Goal: Task Accomplishment & Management: Complete application form

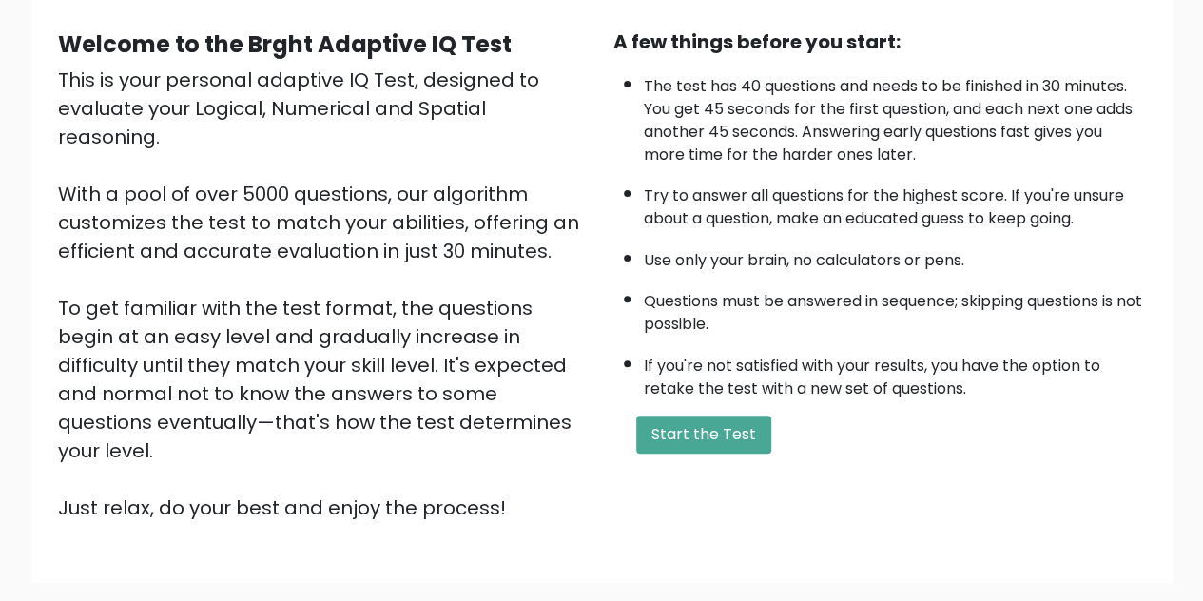
scroll to position [190, 0]
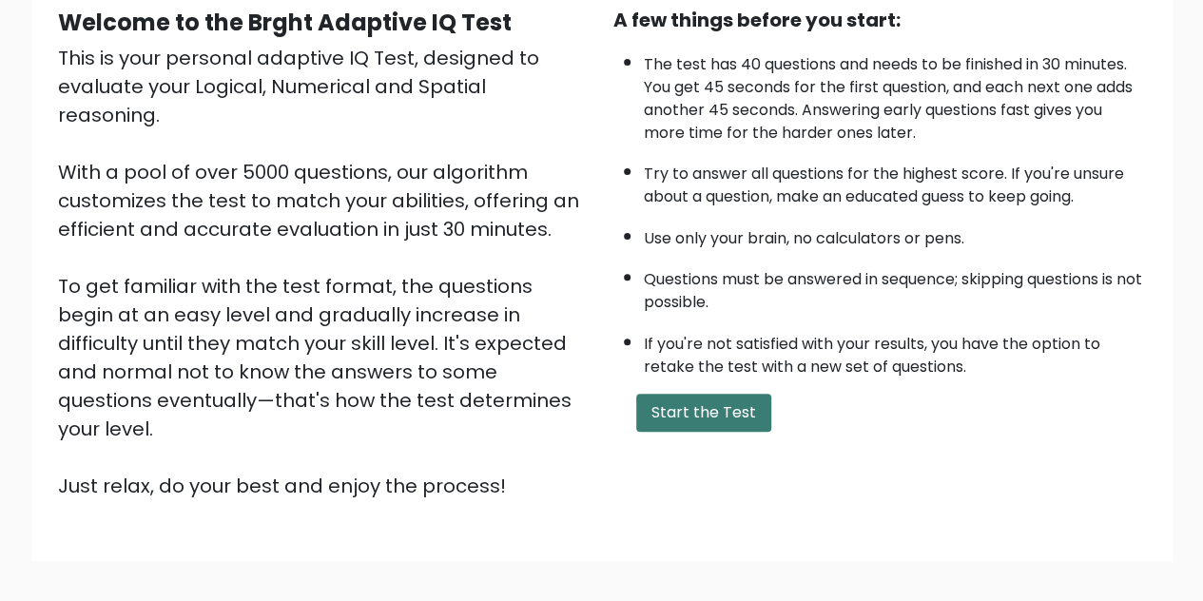
click at [732, 418] on button "Start the Test" at bounding box center [703, 413] width 135 height 38
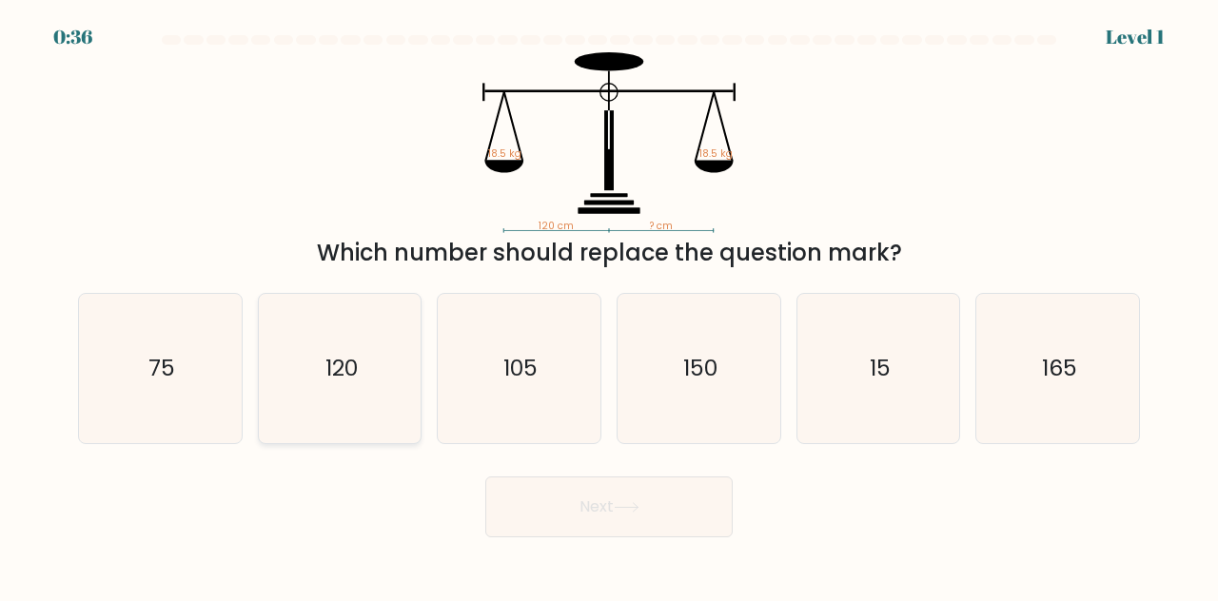
drag, startPoint x: 316, startPoint y: 381, endPoint x: 379, endPoint y: 395, distance: 64.4
click at [318, 381] on icon "120" at bounding box center [339, 368] width 149 height 149
click at [609, 305] on input "b. 120" at bounding box center [609, 303] width 1 height 5
radio input "true"
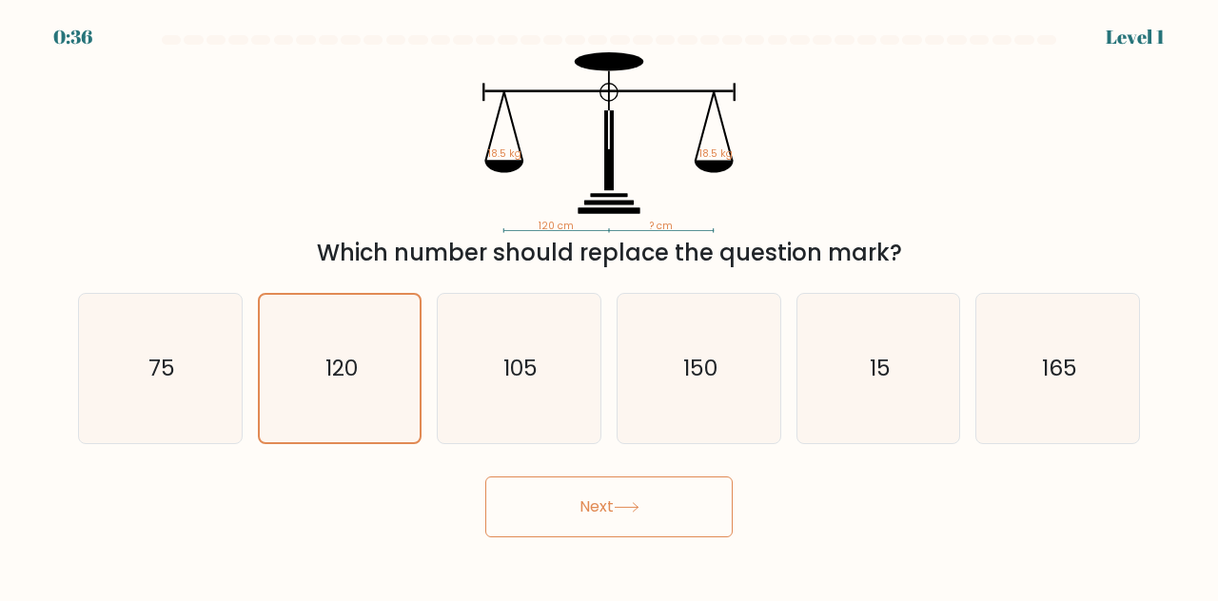
click at [582, 500] on button "Next" at bounding box center [608, 507] width 247 height 61
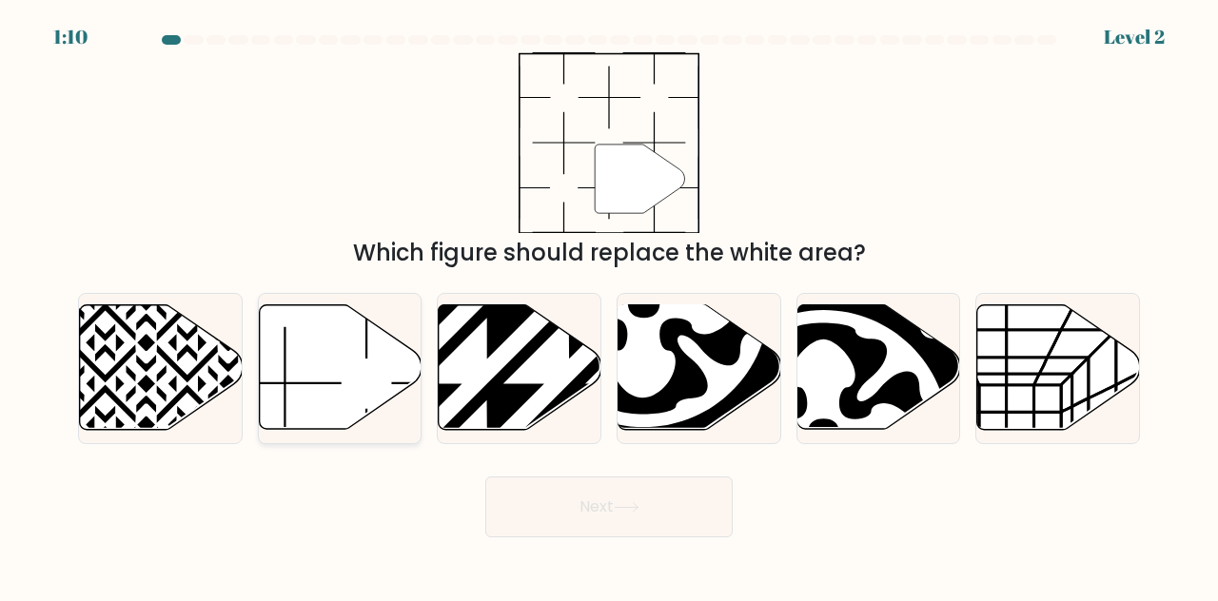
click at [346, 363] on icon at bounding box center [340, 367] width 163 height 125
click at [609, 305] on input "b." at bounding box center [609, 303] width 1 height 5
radio input "true"
click at [656, 509] on button "Next" at bounding box center [608, 507] width 247 height 61
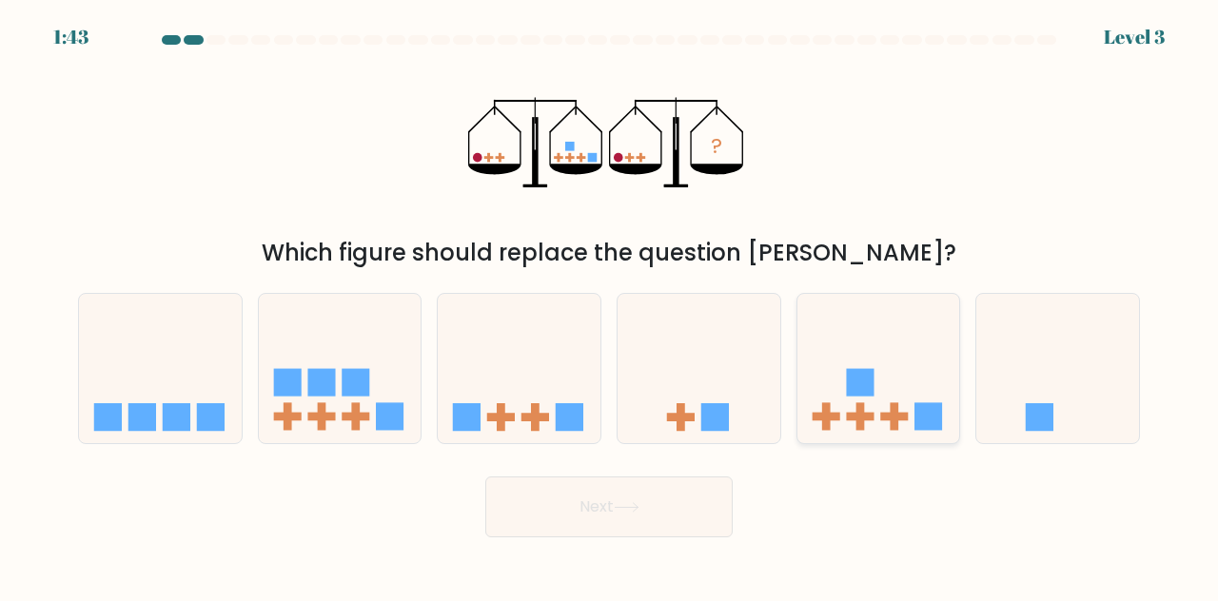
click at [869, 404] on icon at bounding box center [878, 368] width 163 height 134
click at [610, 305] on input "e." at bounding box center [609, 303] width 1 height 5
radio input "true"
click at [648, 498] on button "Next" at bounding box center [608, 507] width 247 height 61
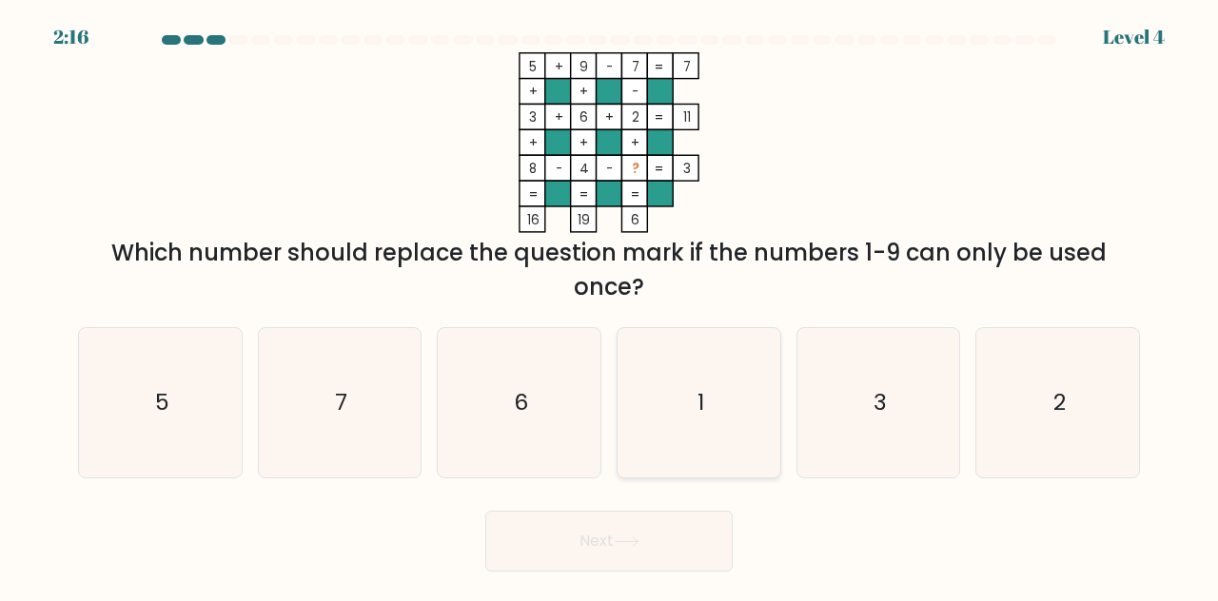
click at [715, 412] on icon "1" at bounding box center [698, 402] width 149 height 149
click at [610, 305] on input "d. 1" at bounding box center [609, 303] width 1 height 5
radio input "true"
click at [670, 543] on button "Next" at bounding box center [608, 541] width 247 height 61
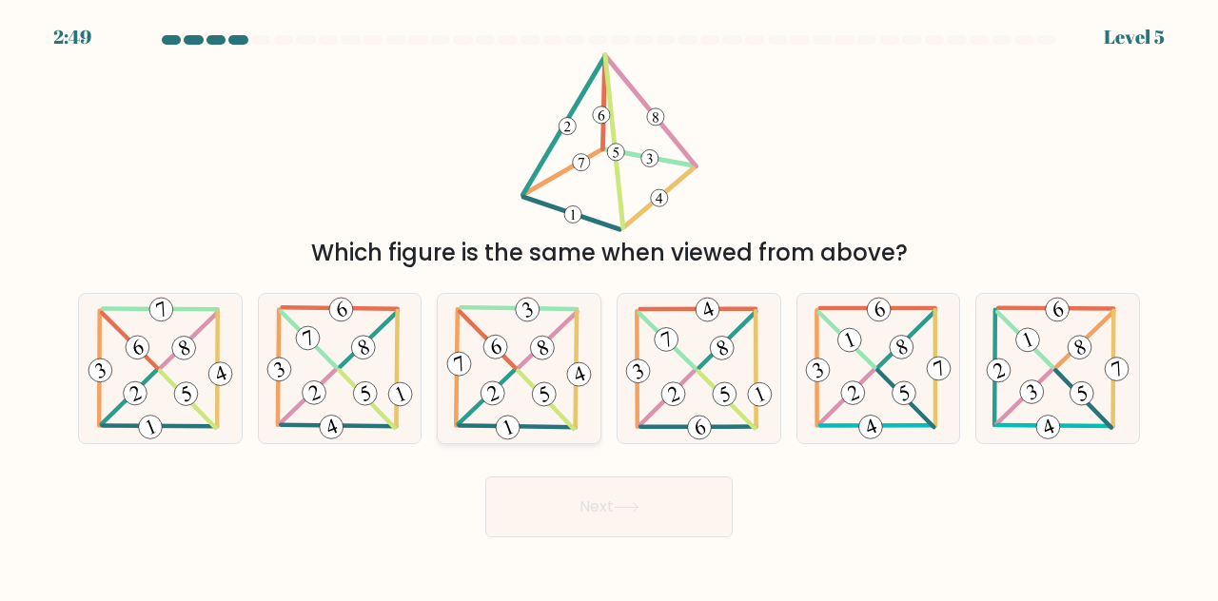
click at [519, 380] on icon at bounding box center [518, 368] width 151 height 149
click at [609, 305] on input "c." at bounding box center [609, 303] width 1 height 5
radio input "true"
click at [639, 515] on button "Next" at bounding box center [608, 507] width 247 height 61
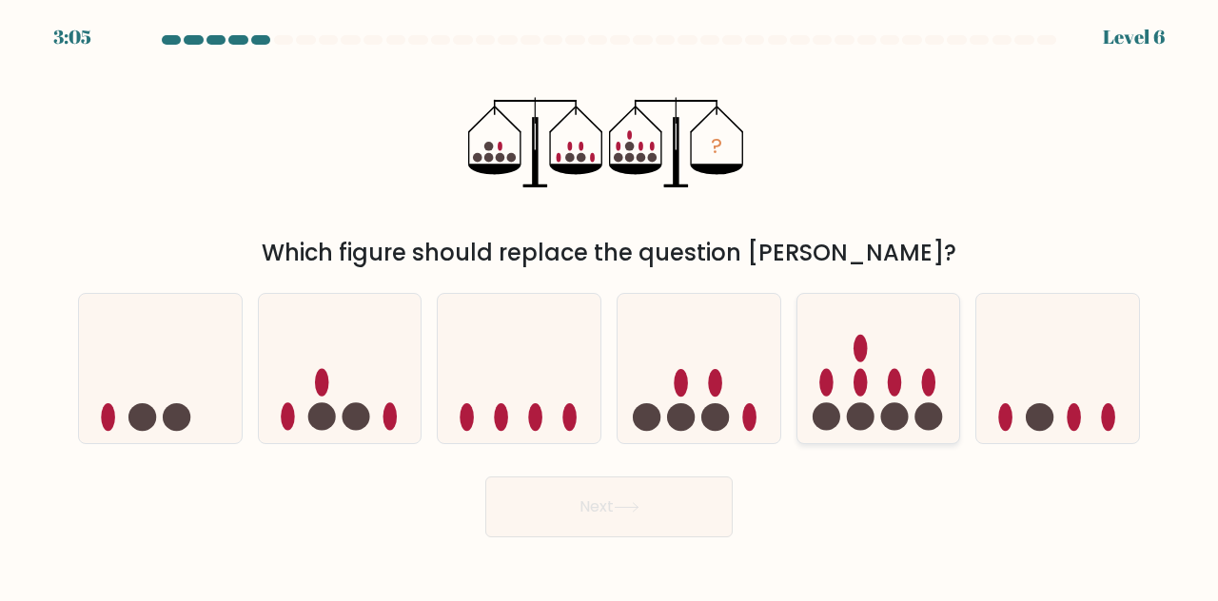
click at [871, 376] on icon at bounding box center [878, 368] width 163 height 134
click at [610, 305] on input "e." at bounding box center [609, 303] width 1 height 5
radio input "true"
click at [603, 509] on button "Next" at bounding box center [608, 507] width 247 height 61
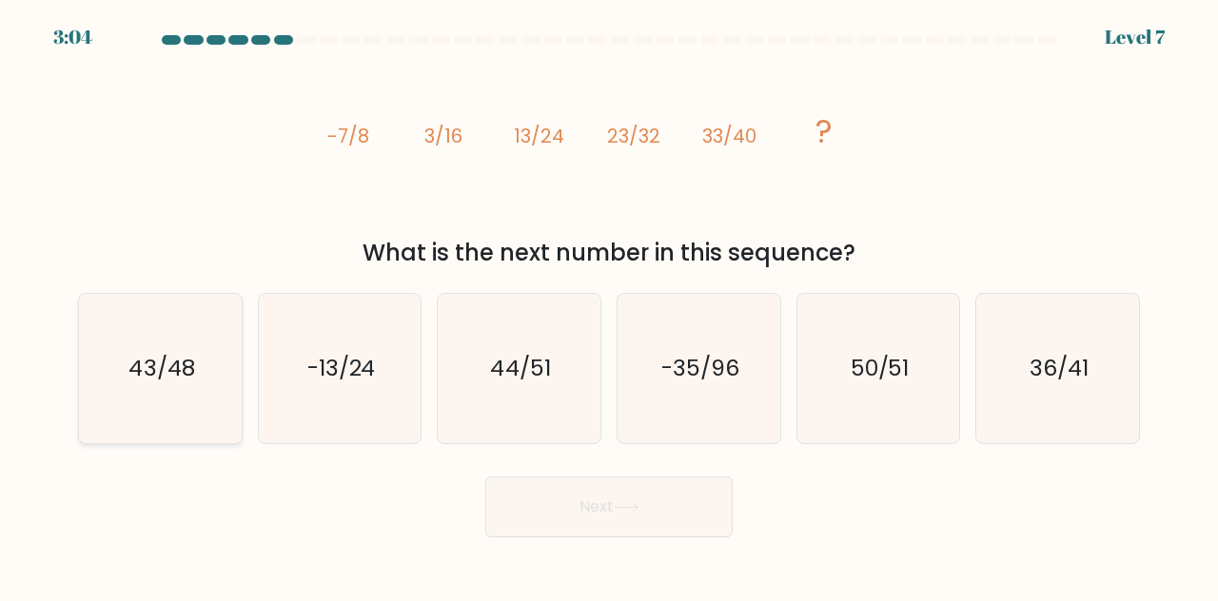
click at [181, 378] on text "43/48" at bounding box center [161, 367] width 66 height 31
click at [609, 305] on input "a. 43/48" at bounding box center [609, 303] width 1 height 5
radio input "true"
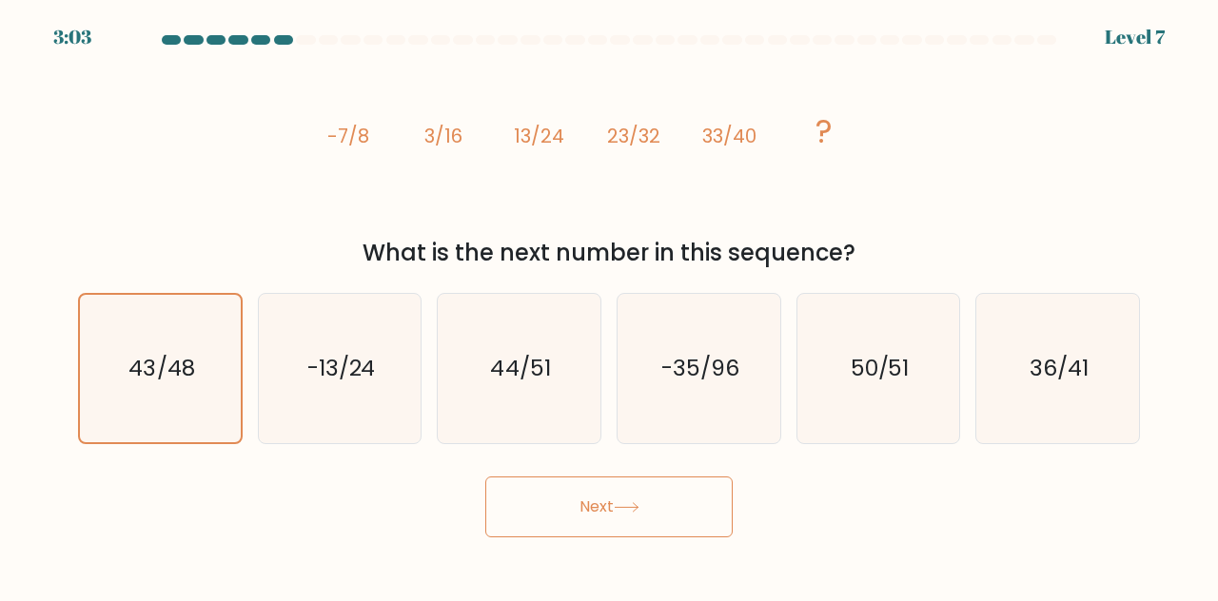
click at [624, 510] on icon at bounding box center [627, 507] width 26 height 10
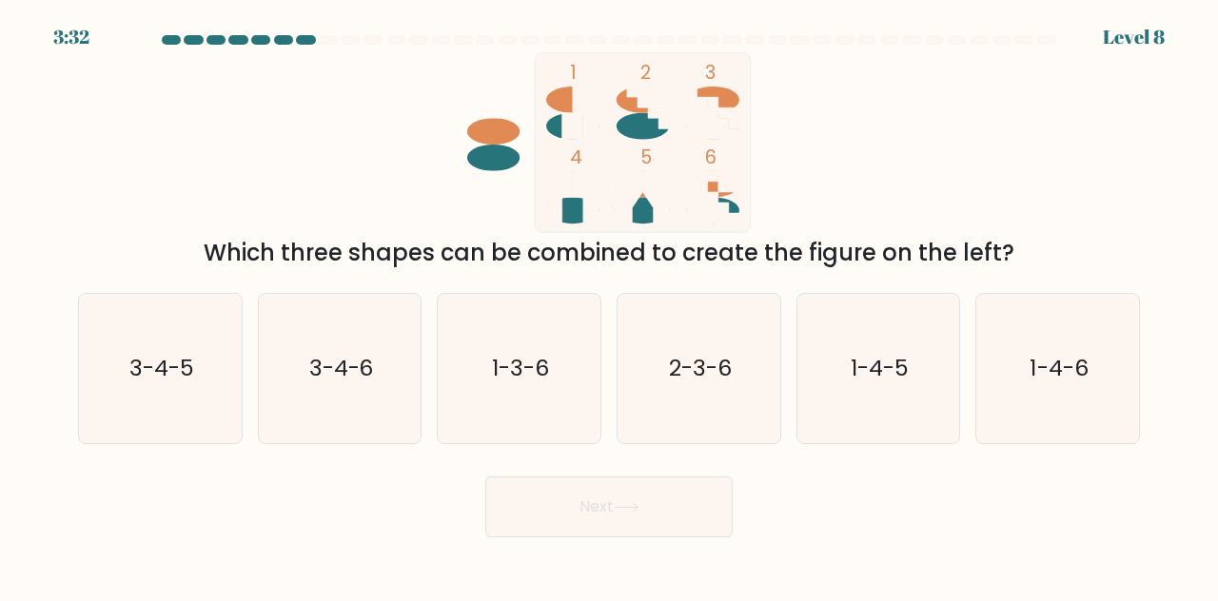
drag, startPoint x: 422, startPoint y: 342, endPoint x: 965, endPoint y: 146, distance: 576.6
click at [965, 146] on div "1 2 3 4 5 6 Which three shapes can be combined to create the figure on the left?" at bounding box center [609, 161] width 1084 height 218
click at [725, 370] on text "2-3-6" at bounding box center [700, 367] width 63 height 31
click at [610, 305] on input "d. 2-3-6" at bounding box center [609, 303] width 1 height 5
radio input "true"
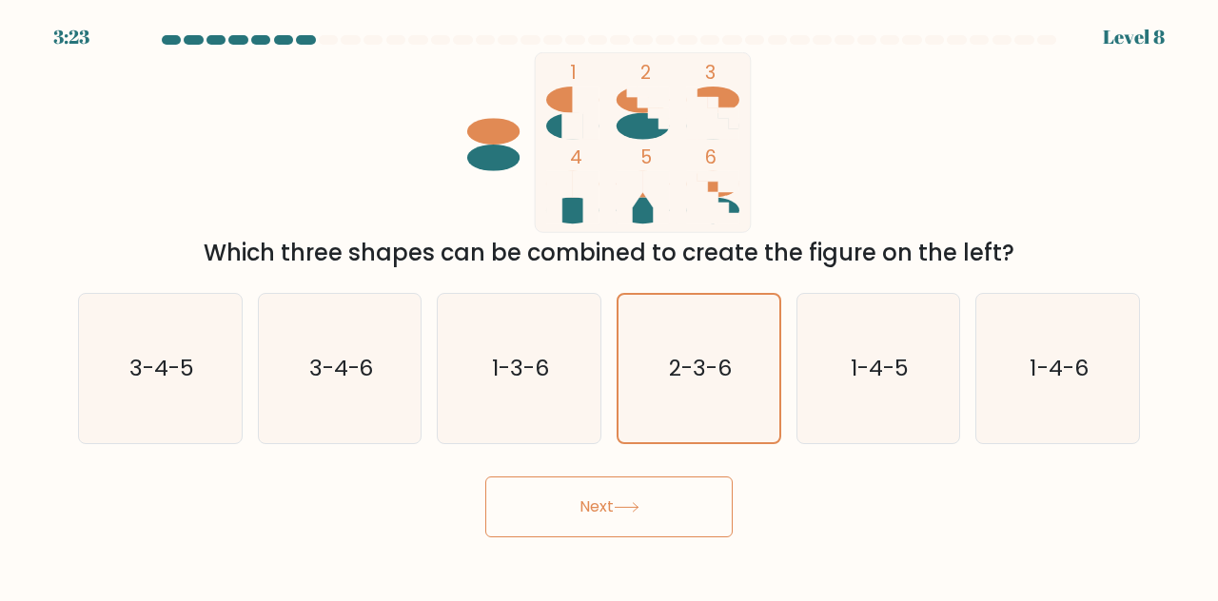
click at [639, 527] on button "Next" at bounding box center [608, 507] width 247 height 61
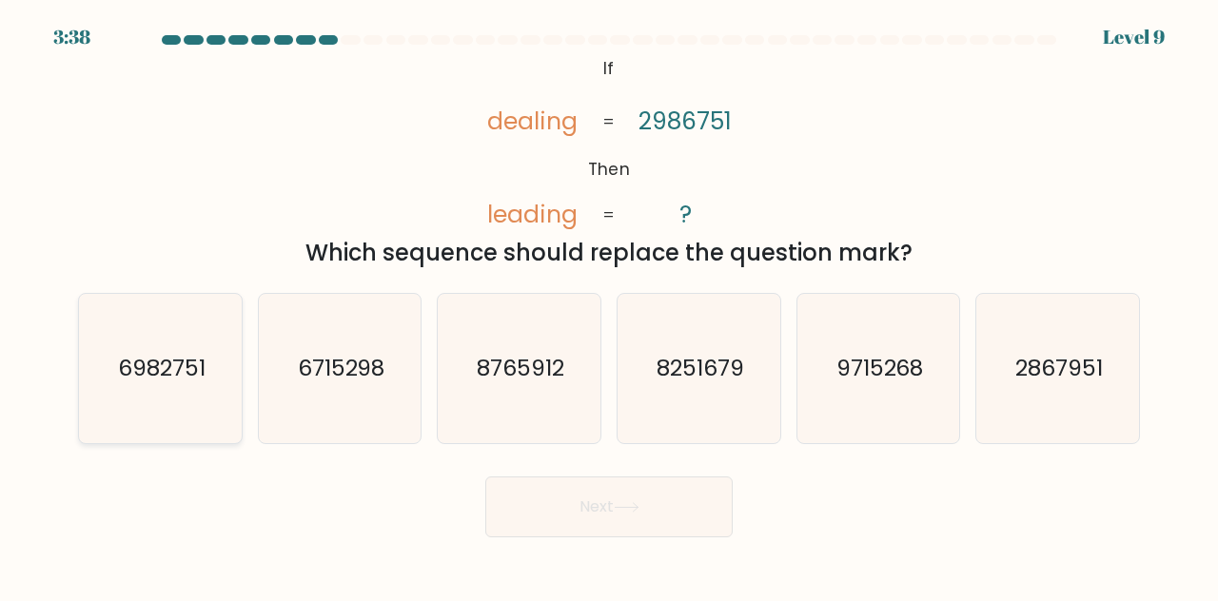
click at [156, 389] on icon "6982751" at bounding box center [160, 368] width 149 height 149
click at [609, 305] on input "a. 6982751" at bounding box center [609, 303] width 1 height 5
radio input "true"
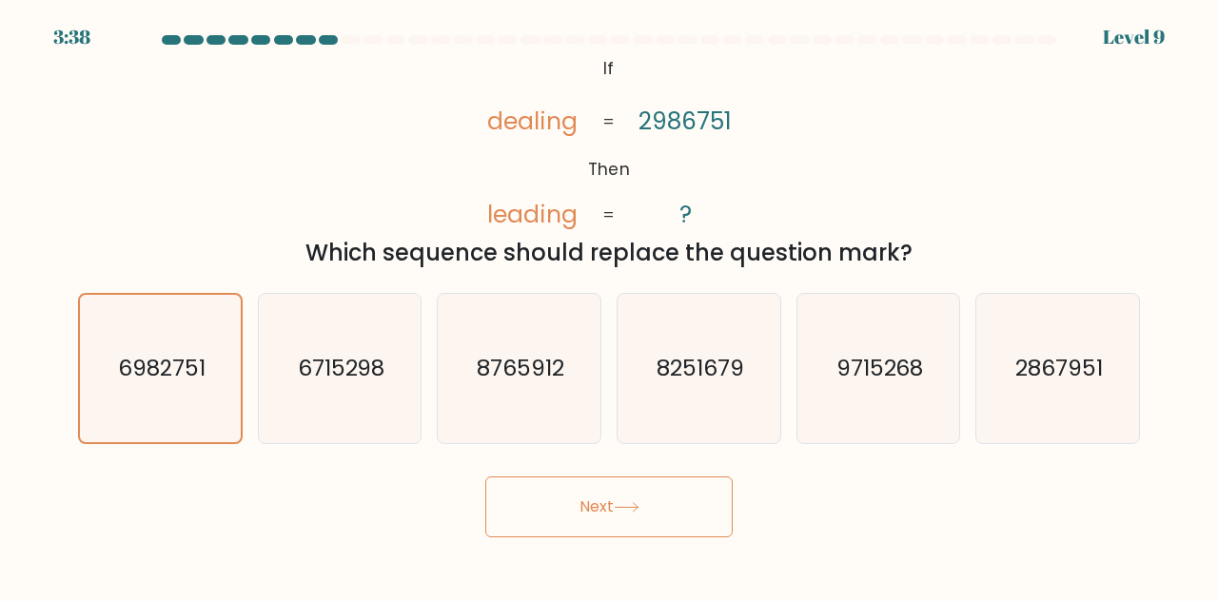
click at [607, 495] on button "Next" at bounding box center [608, 507] width 247 height 61
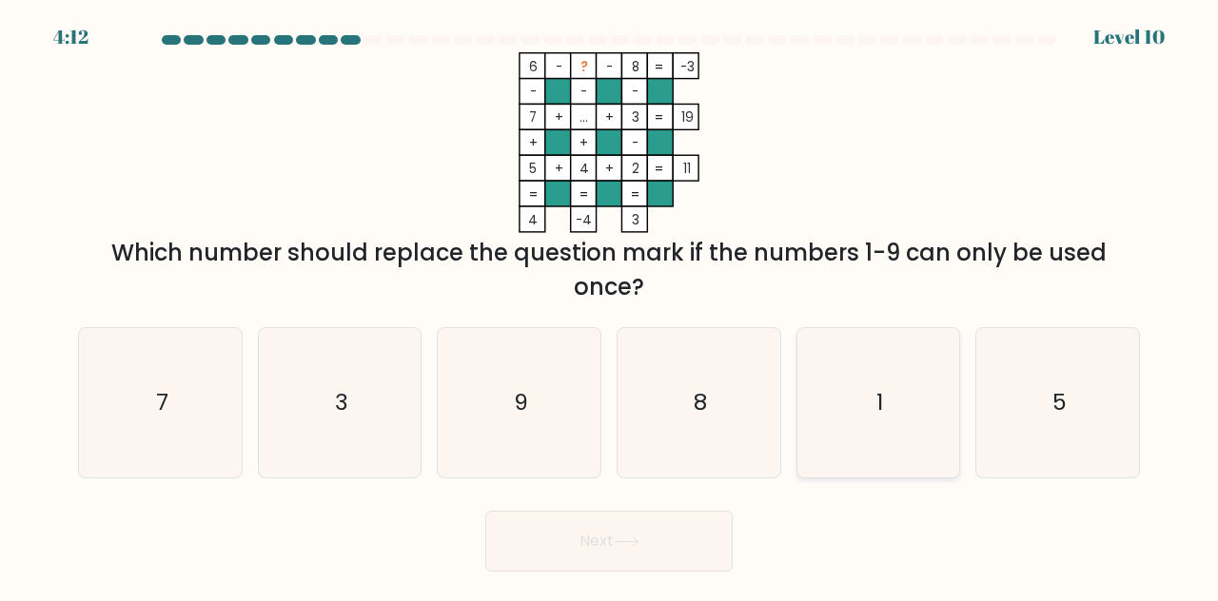
click at [885, 420] on icon "1" at bounding box center [878, 402] width 149 height 149
click at [610, 305] on input "e. 1" at bounding box center [609, 303] width 1 height 5
radio input "true"
click at [652, 538] on button "Next" at bounding box center [608, 541] width 247 height 61
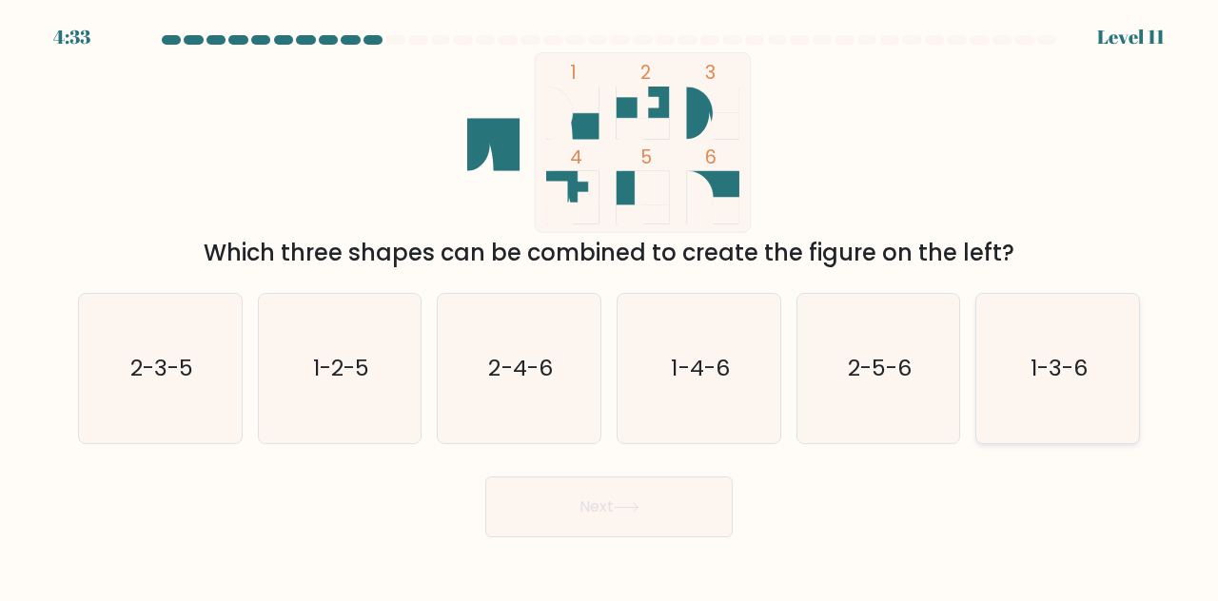
click at [1071, 384] on icon "1-3-6" at bounding box center [1057, 368] width 149 height 149
click at [610, 305] on input "f. 1-3-6" at bounding box center [609, 303] width 1 height 5
radio input "true"
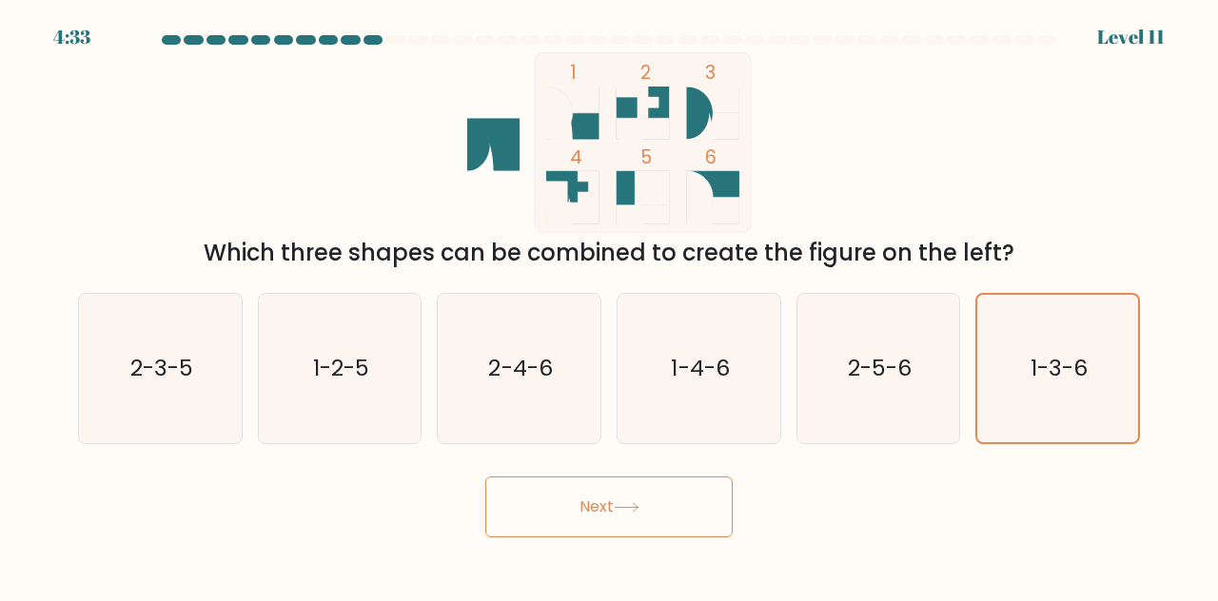
click at [646, 513] on button "Next" at bounding box center [608, 507] width 247 height 61
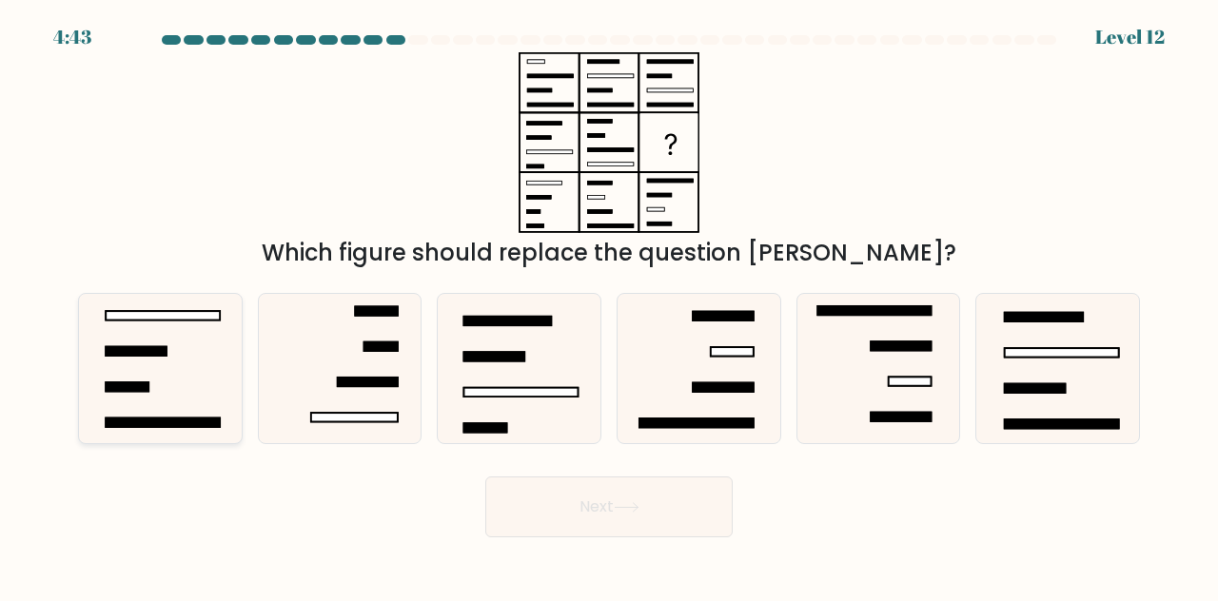
click at [156, 389] on icon at bounding box center [160, 368] width 149 height 149
click at [609, 305] on input "a." at bounding box center [609, 303] width 1 height 5
radio input "true"
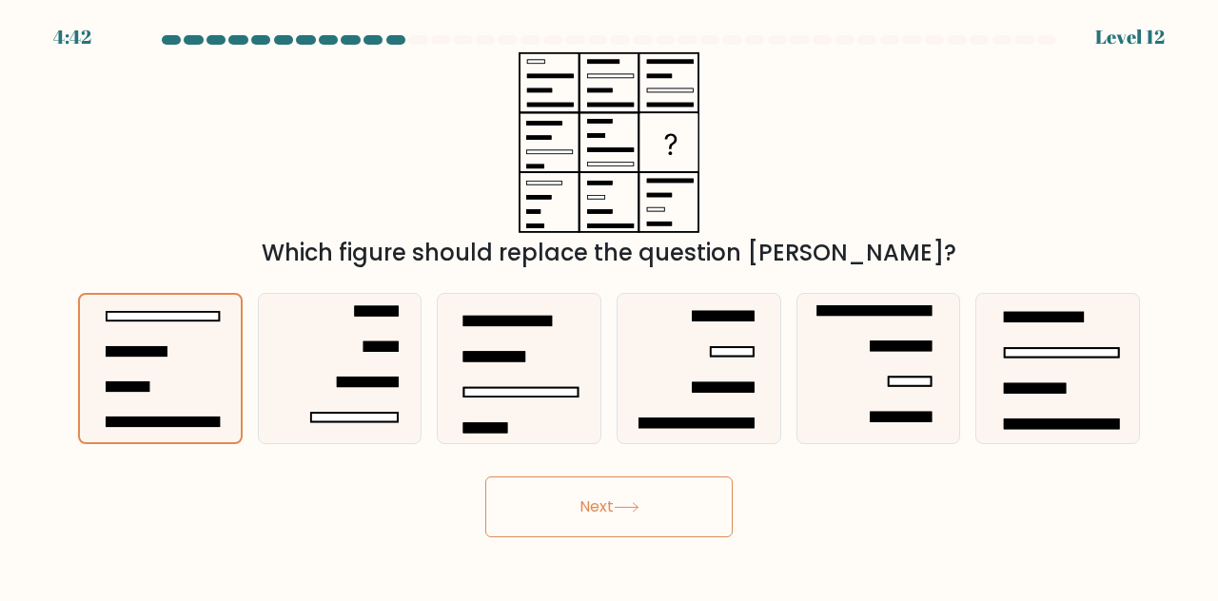
click at [601, 522] on button "Next" at bounding box center [608, 507] width 247 height 61
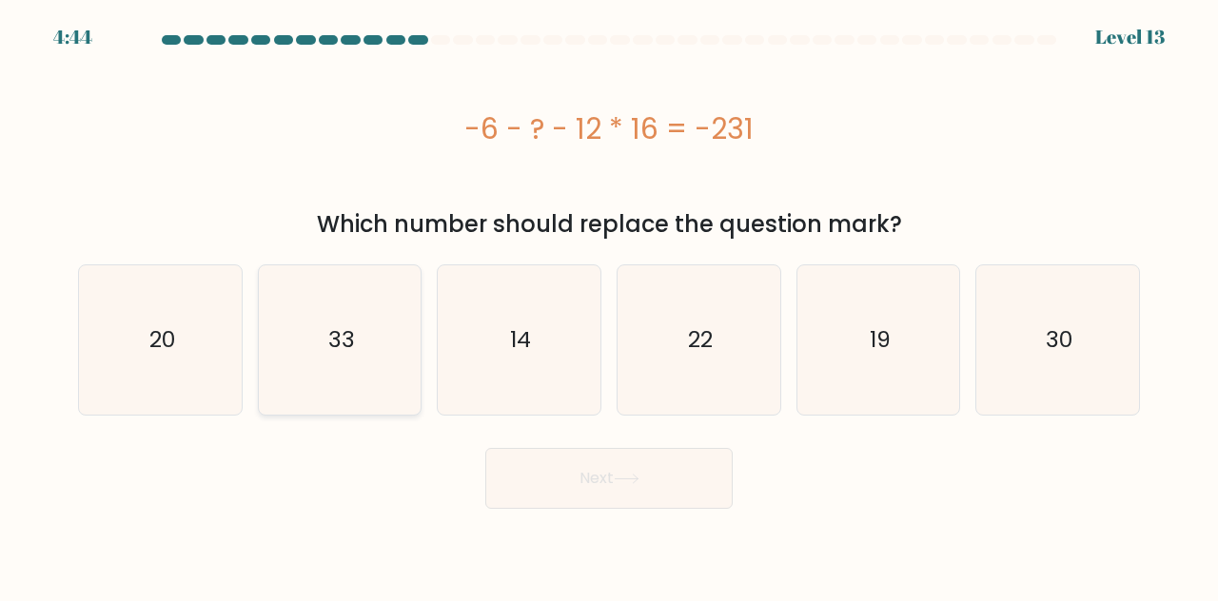
click at [342, 369] on icon "33" at bounding box center [339, 339] width 149 height 149
click at [609, 305] on input "b. 33" at bounding box center [609, 303] width 1 height 5
radio input "true"
click at [622, 482] on icon at bounding box center [627, 479] width 26 height 10
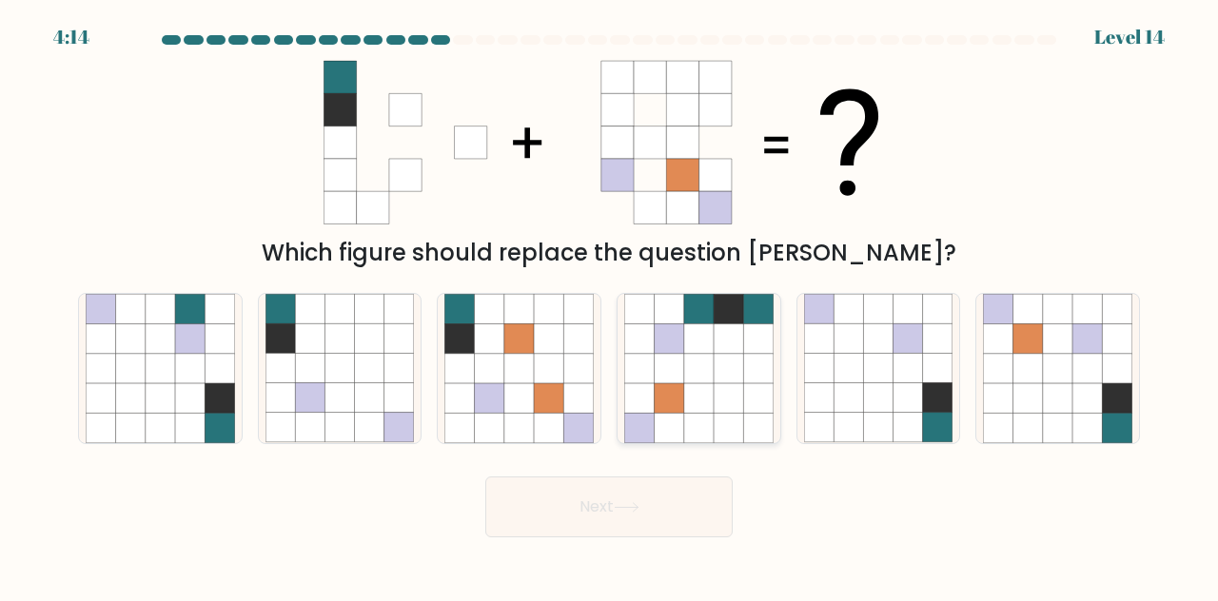
click at [691, 369] on icon at bounding box center [698, 368] width 29 height 29
click at [610, 305] on input "d." at bounding box center [609, 303] width 1 height 5
radio input "true"
click at [674, 518] on button "Next" at bounding box center [608, 507] width 247 height 61
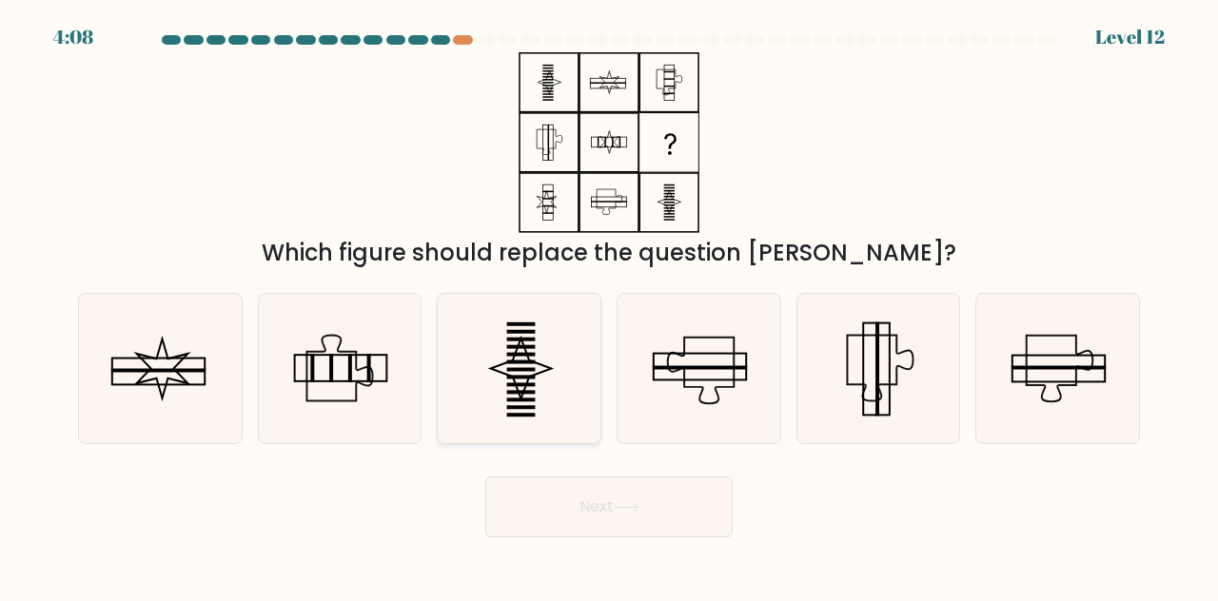
click at [529, 368] on rect at bounding box center [521, 369] width 29 height 4
click at [609, 305] on input "c." at bounding box center [609, 303] width 1 height 5
radio input "true"
click at [624, 530] on button "Next" at bounding box center [608, 507] width 247 height 61
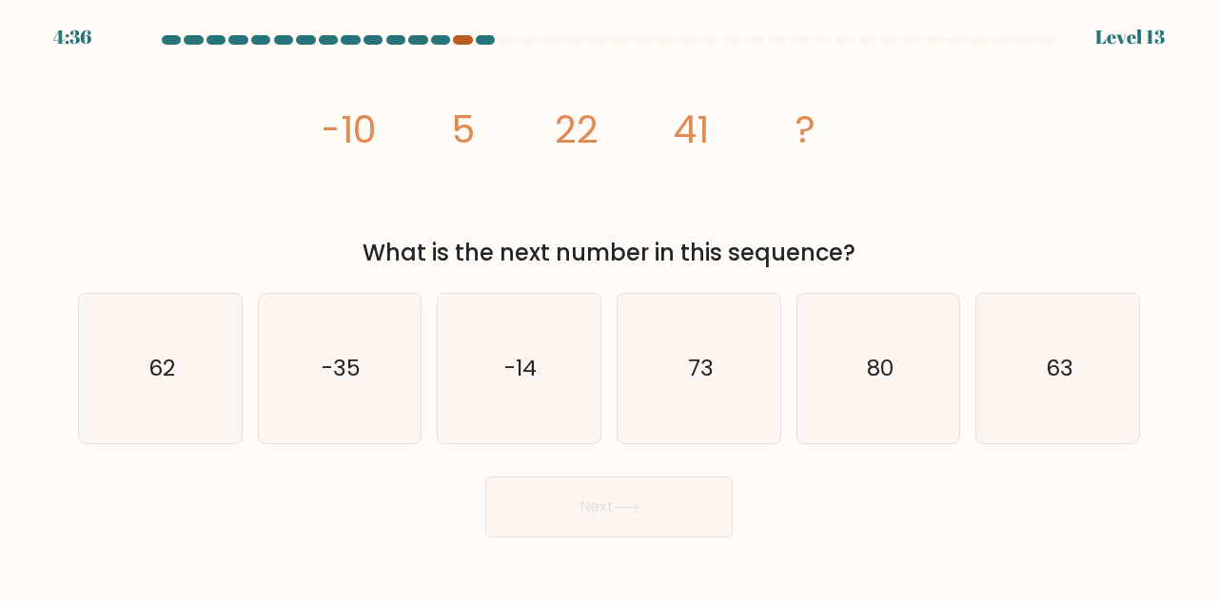
click at [464, 41] on div at bounding box center [462, 40] width 19 height 10
click at [481, 41] on div at bounding box center [485, 40] width 19 height 10
click at [162, 357] on text "62" at bounding box center [161, 367] width 27 height 31
click at [609, 305] on input "a. 62" at bounding box center [609, 303] width 1 height 5
radio input "true"
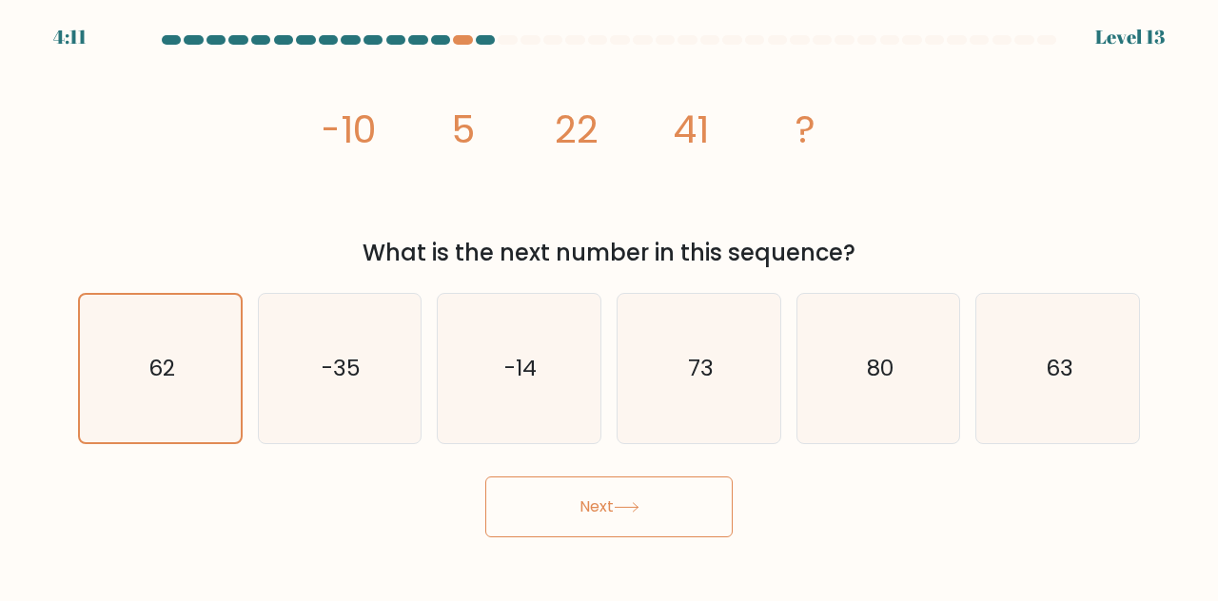
click at [656, 526] on button "Next" at bounding box center [608, 507] width 247 height 61
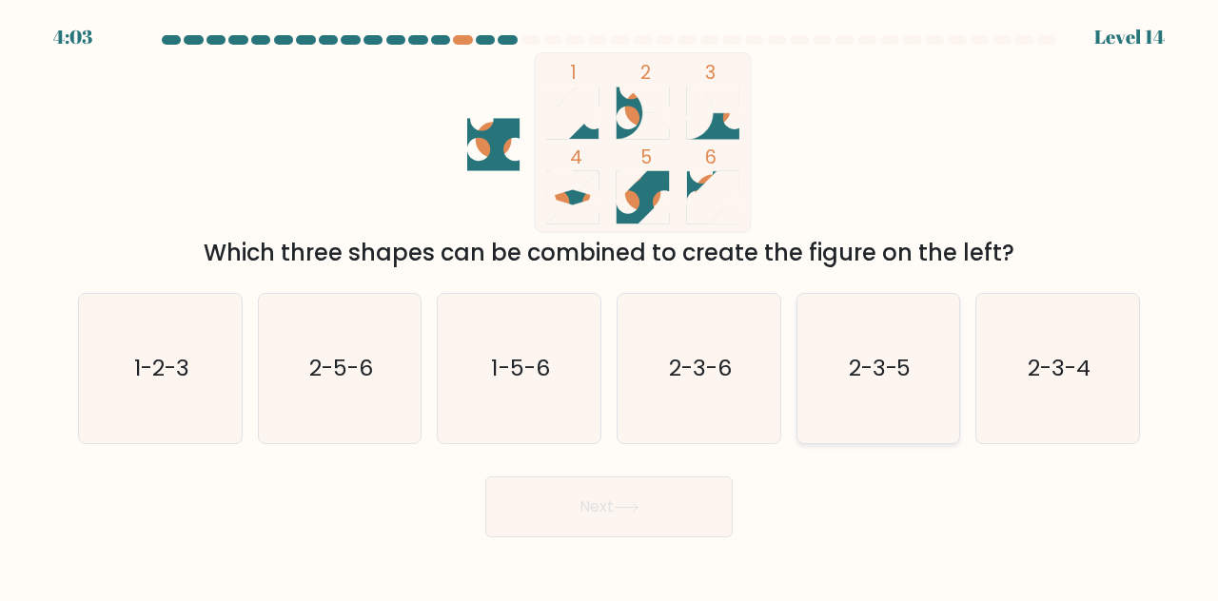
click at [899, 400] on icon "2-3-5" at bounding box center [878, 368] width 149 height 149
click at [610, 305] on input "e. 2-3-5" at bounding box center [609, 303] width 1 height 5
radio input "true"
click at [632, 517] on button "Next" at bounding box center [608, 507] width 247 height 61
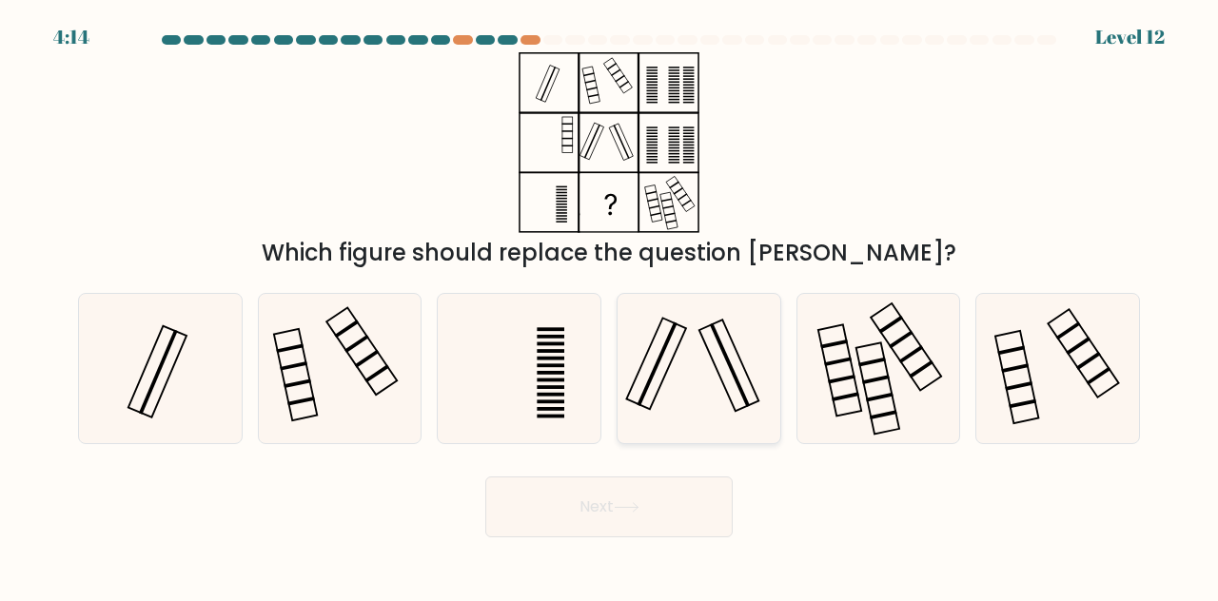
click at [711, 364] on icon at bounding box center [698, 368] width 149 height 149
click at [610, 305] on input "d." at bounding box center [609, 303] width 1 height 5
radio input "true"
click at [626, 520] on button "Next" at bounding box center [608, 507] width 247 height 61
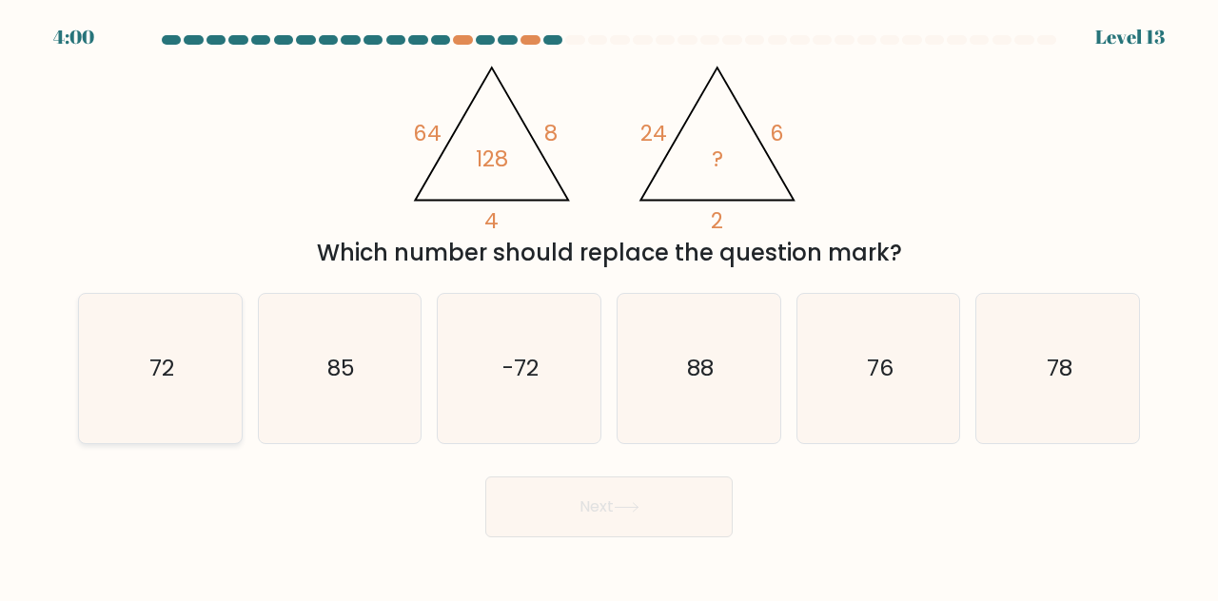
click at [178, 395] on icon "72" at bounding box center [160, 368] width 149 height 149
click at [609, 305] on input "a. 72" at bounding box center [609, 303] width 1 height 5
radio input "true"
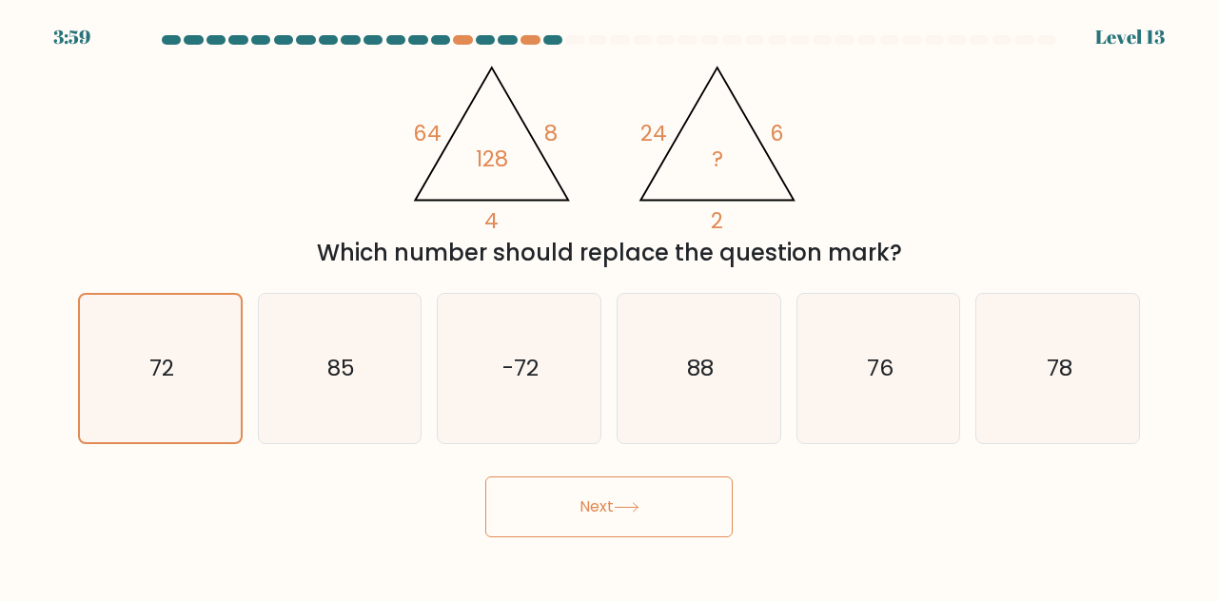
click at [643, 522] on button "Next" at bounding box center [608, 507] width 247 height 61
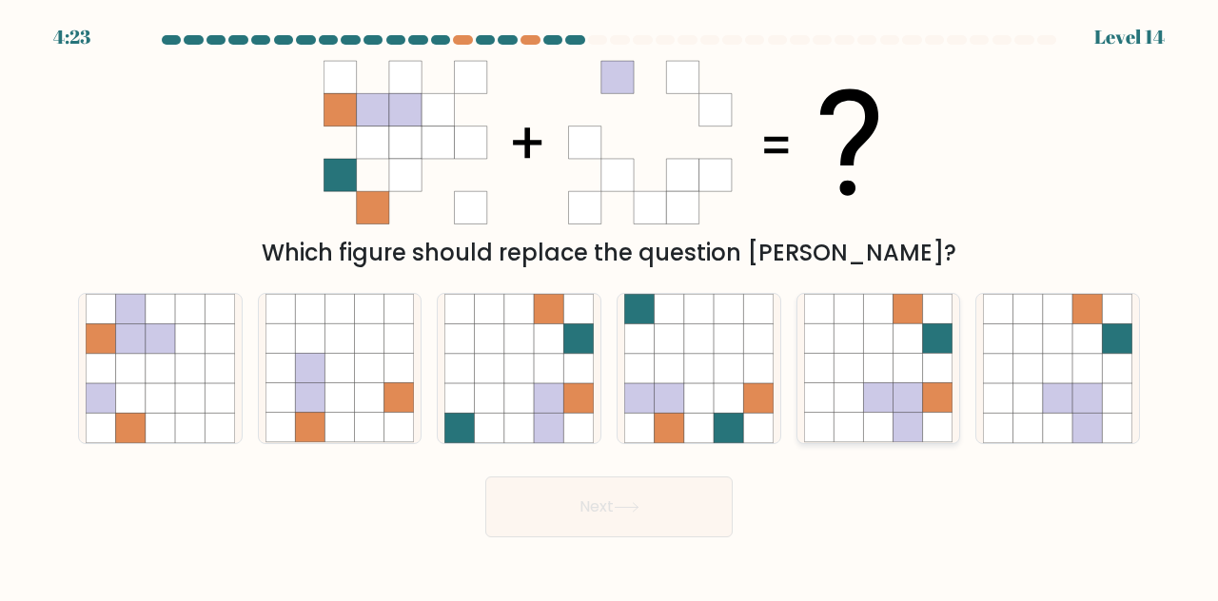
click at [890, 354] on icon at bounding box center [877, 368] width 29 height 29
click at [610, 305] on input "e." at bounding box center [609, 303] width 1 height 5
radio input "true"
click at [632, 510] on icon at bounding box center [627, 507] width 26 height 10
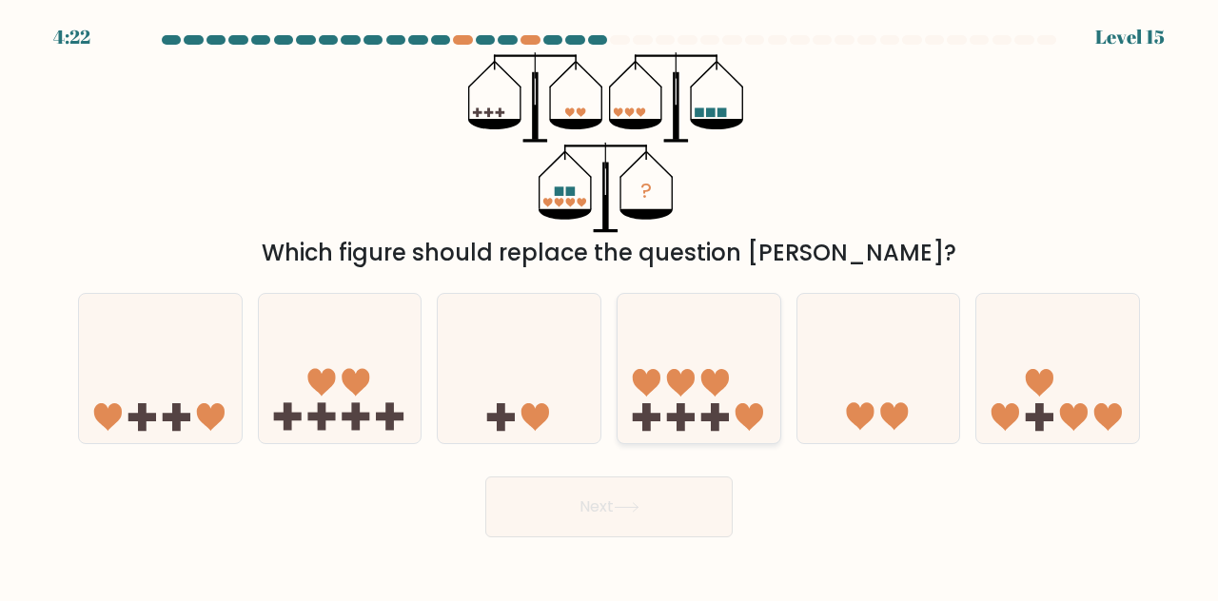
click at [643, 374] on icon at bounding box center [647, 383] width 28 height 28
click at [610, 305] on input "d." at bounding box center [609, 303] width 1 height 5
radio input "true"
click at [654, 508] on button "Next" at bounding box center [608, 507] width 247 height 61
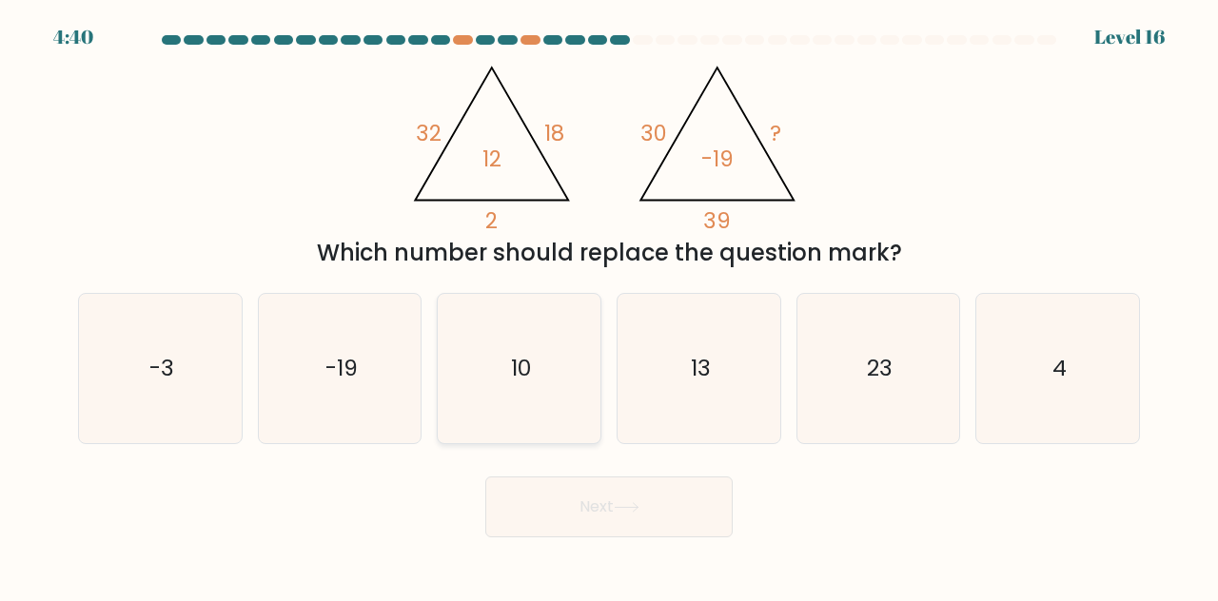
click at [537, 404] on icon "10" at bounding box center [518, 368] width 149 height 149
click at [609, 305] on input "c. 10" at bounding box center [609, 303] width 1 height 5
radio input "true"
click at [638, 514] on button "Next" at bounding box center [608, 507] width 247 height 61
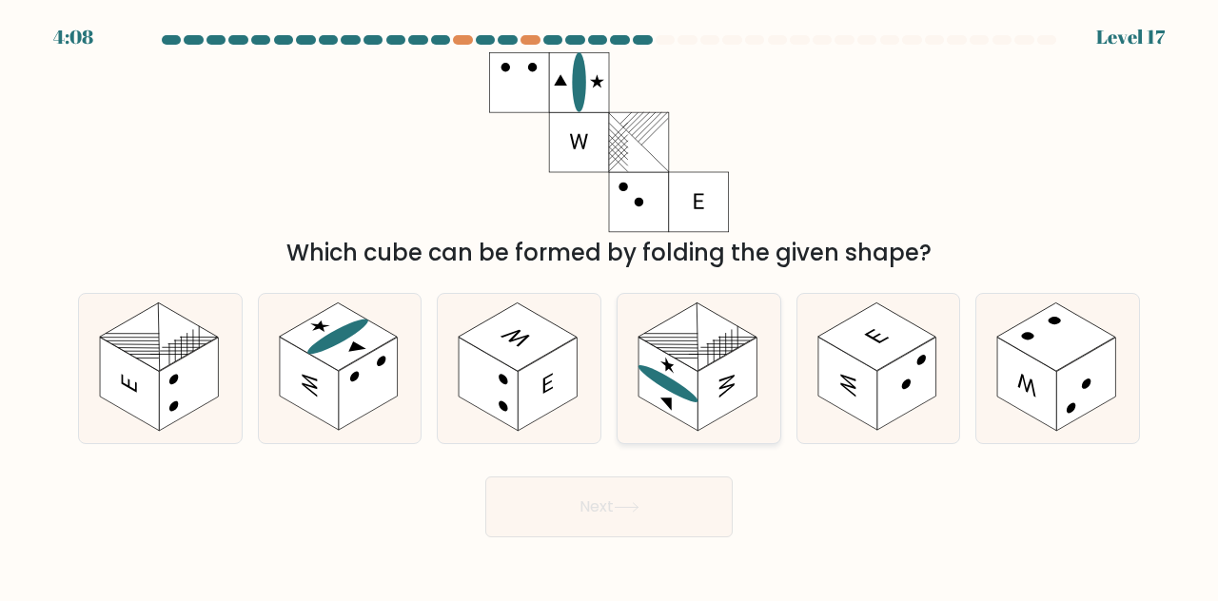
click at [746, 417] on icon at bounding box center [698, 368] width 163 height 149
click at [610, 305] on input "d." at bounding box center [609, 303] width 1 height 5
radio input "true"
click at [679, 523] on button "Next" at bounding box center [608, 507] width 247 height 61
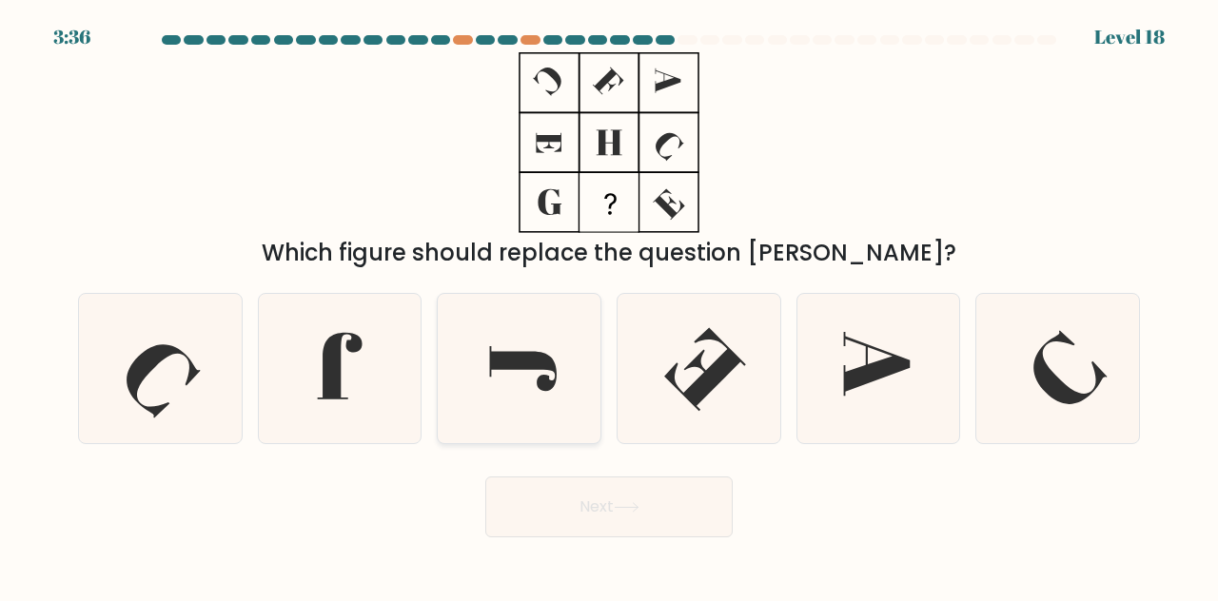
click at [531, 366] on icon at bounding box center [523, 368] width 67 height 45
click at [609, 305] on input "c." at bounding box center [609, 303] width 1 height 5
radio input "true"
click at [635, 498] on button "Next" at bounding box center [608, 507] width 247 height 61
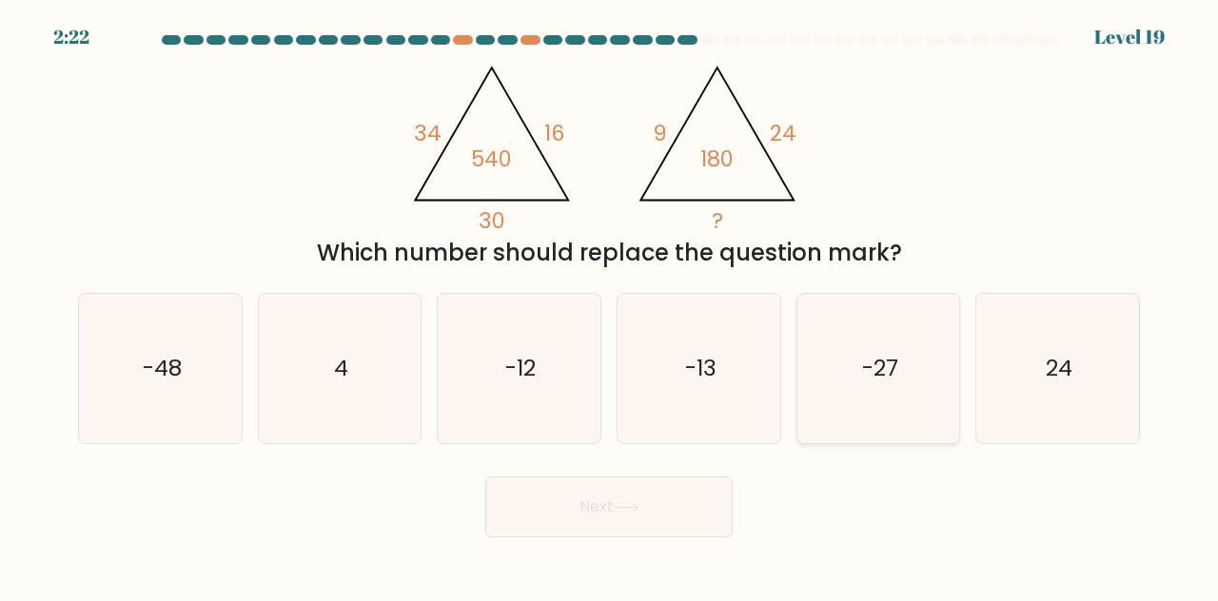
click at [892, 349] on icon "-27" at bounding box center [878, 368] width 149 height 149
click at [610, 305] on input "e. -27" at bounding box center [609, 303] width 1 height 5
radio input "true"
click at [672, 513] on button "Next" at bounding box center [608, 507] width 247 height 61
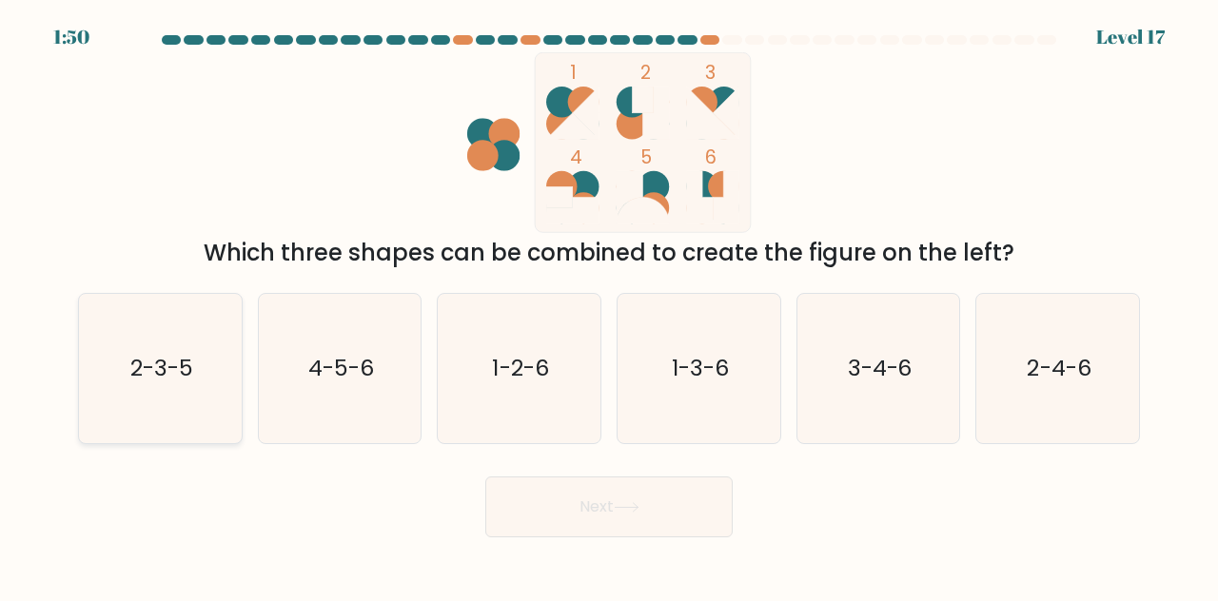
click at [152, 361] on text "2-3-5" at bounding box center [161, 367] width 63 height 31
click at [609, 305] on input "a. 2-3-5" at bounding box center [609, 303] width 1 height 5
radio input "true"
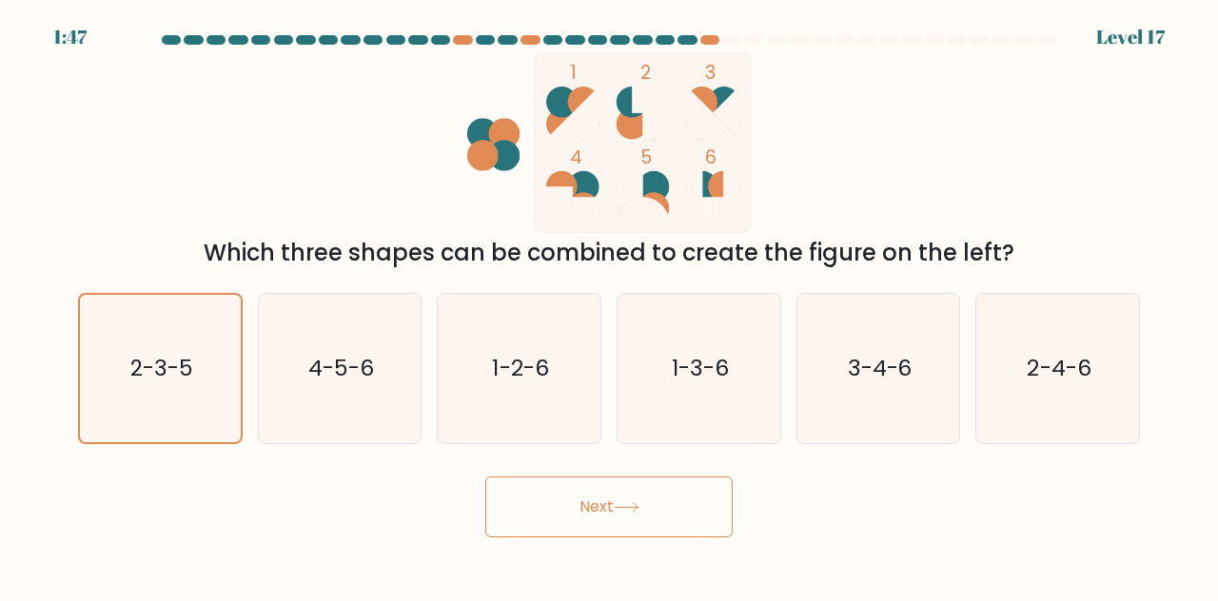
click at [647, 501] on button "Next" at bounding box center [608, 507] width 247 height 61
